Goal: Task Accomplishment & Management: Use online tool/utility

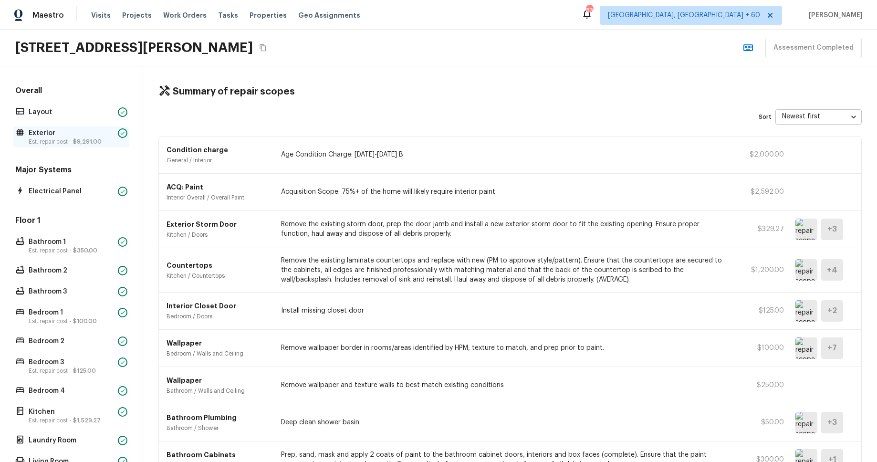
click at [81, 140] on span "$9,291.00" at bounding box center [87, 142] width 29 height 6
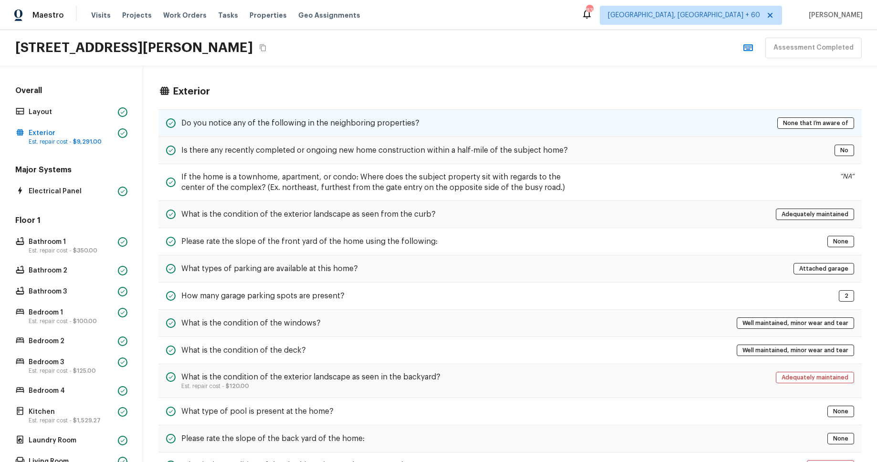
click at [690, 125] on div "Do you notice any of the following in the neighboring properties? None that I’m…" at bounding box center [509, 123] width 703 height 28
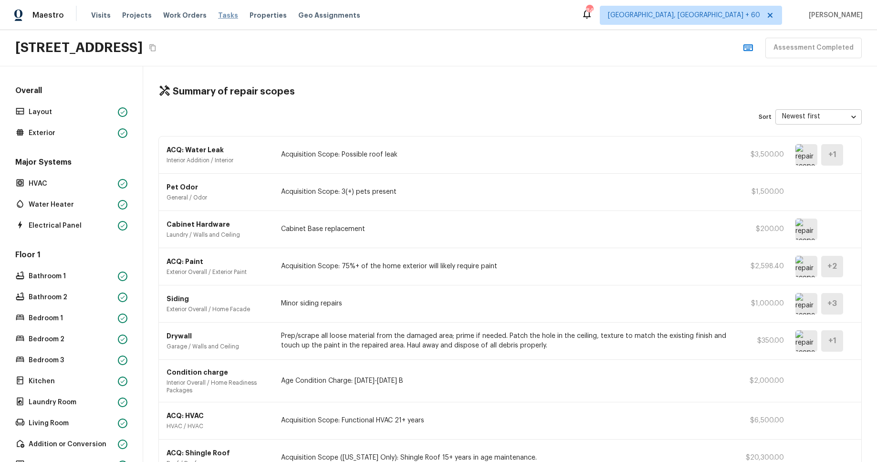
click at [218, 16] on span "Tasks" at bounding box center [228, 15] width 20 height 7
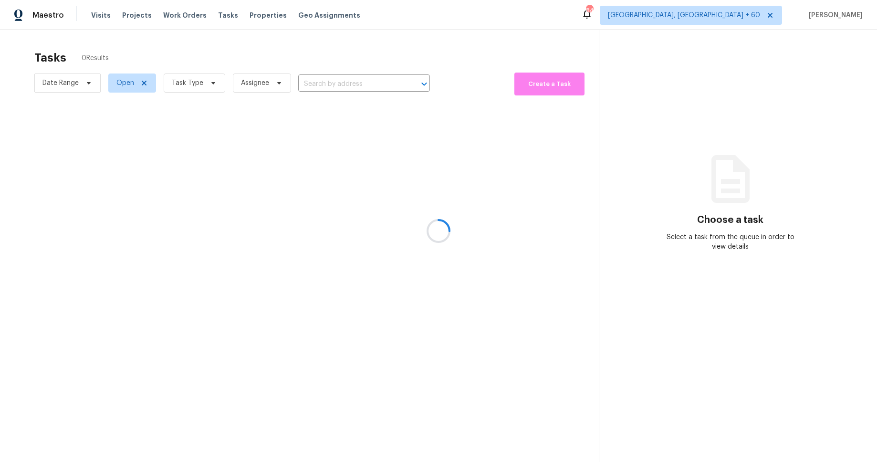
click at [197, 85] on div at bounding box center [438, 231] width 877 height 462
